Goal: Task Accomplishment & Management: Use online tool/utility

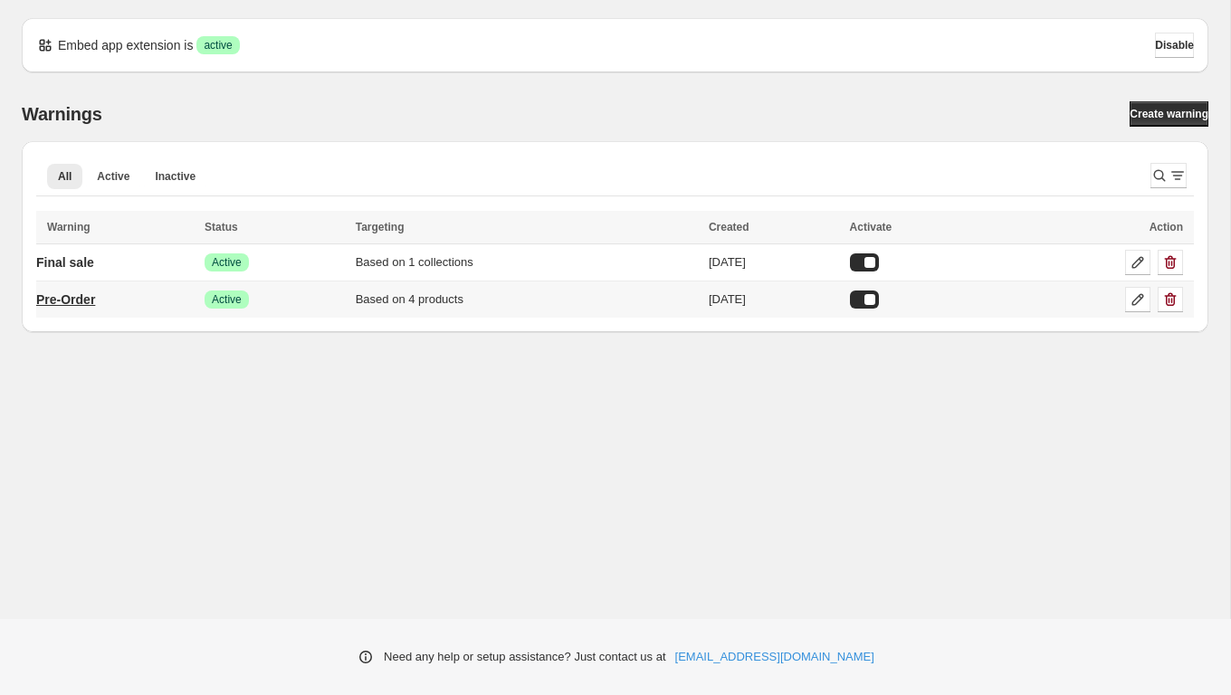
click at [95, 299] on p "Pre-Order" at bounding box center [65, 300] width 59 height 18
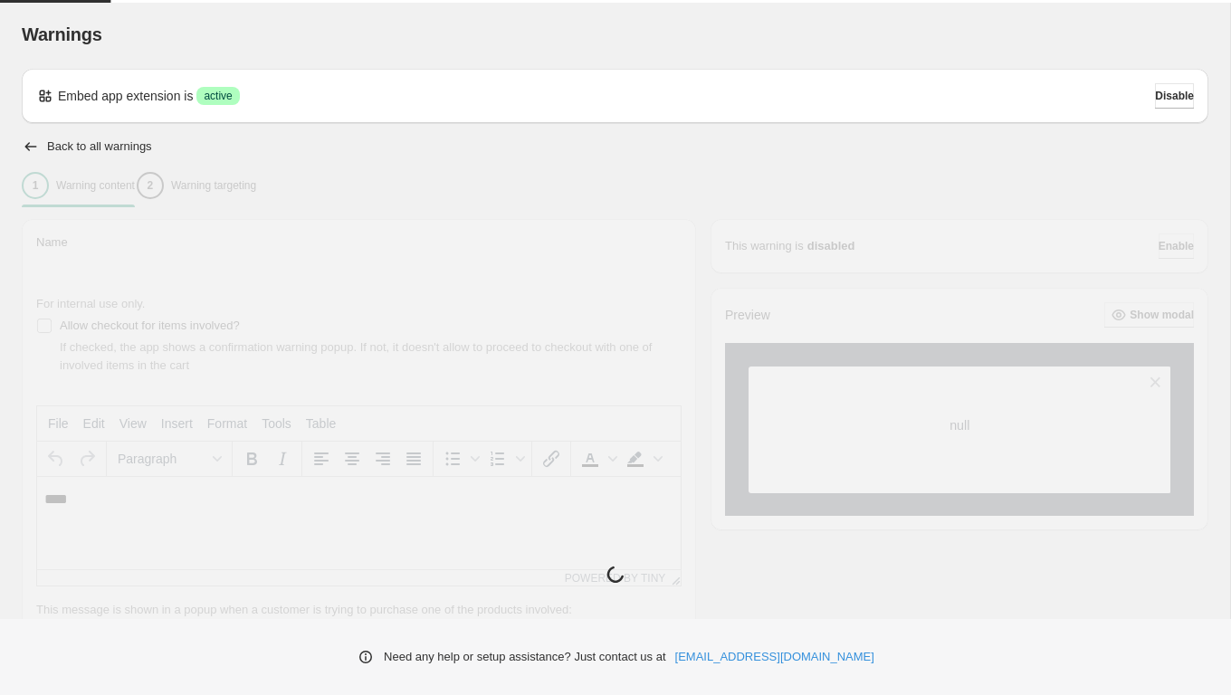
type input "*********"
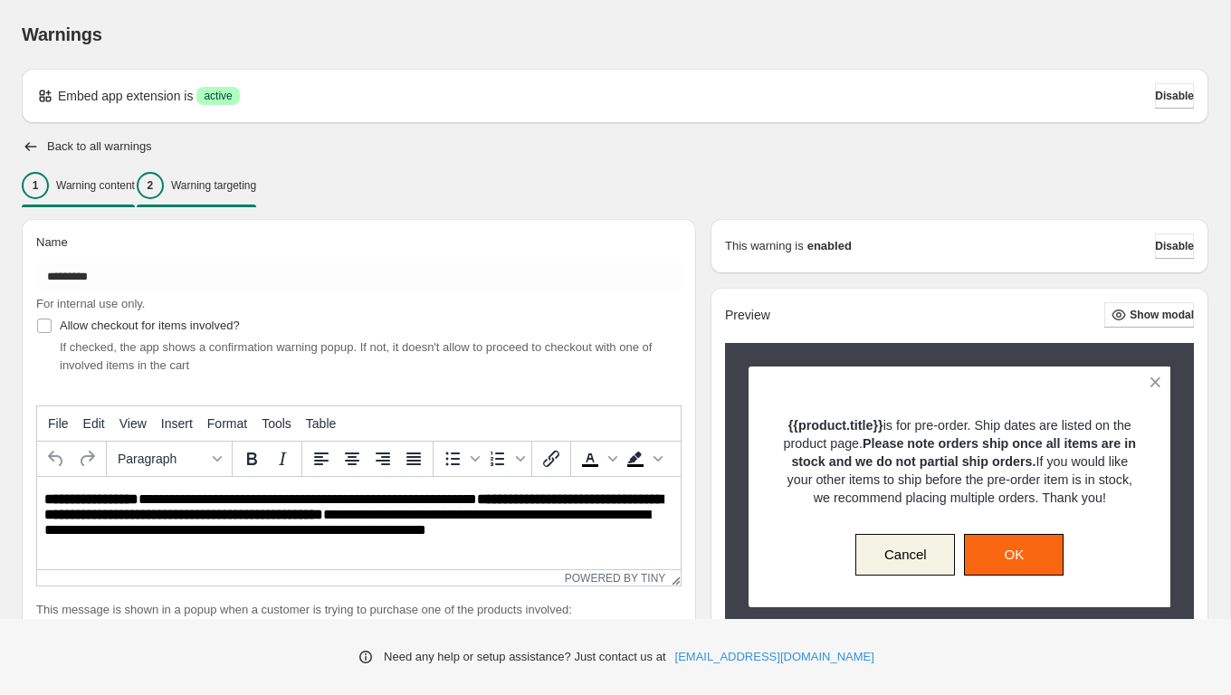
click at [256, 183] on p "Warning targeting" at bounding box center [213, 185] width 85 height 14
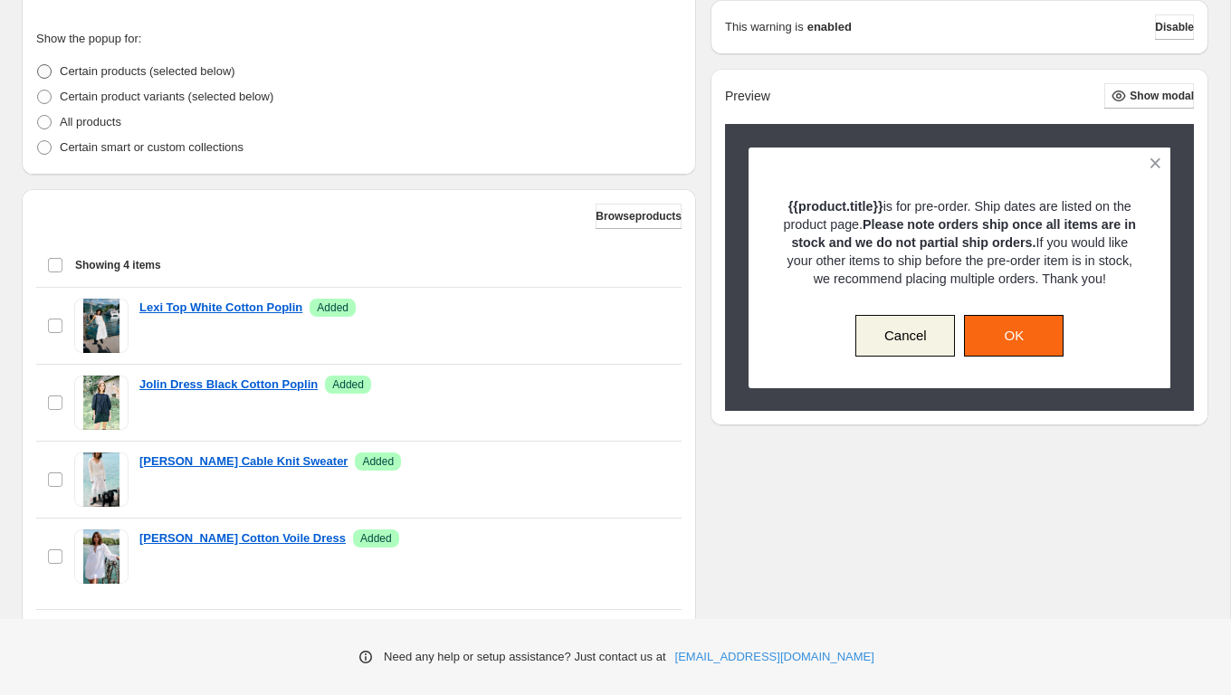
scroll to position [514, 0]
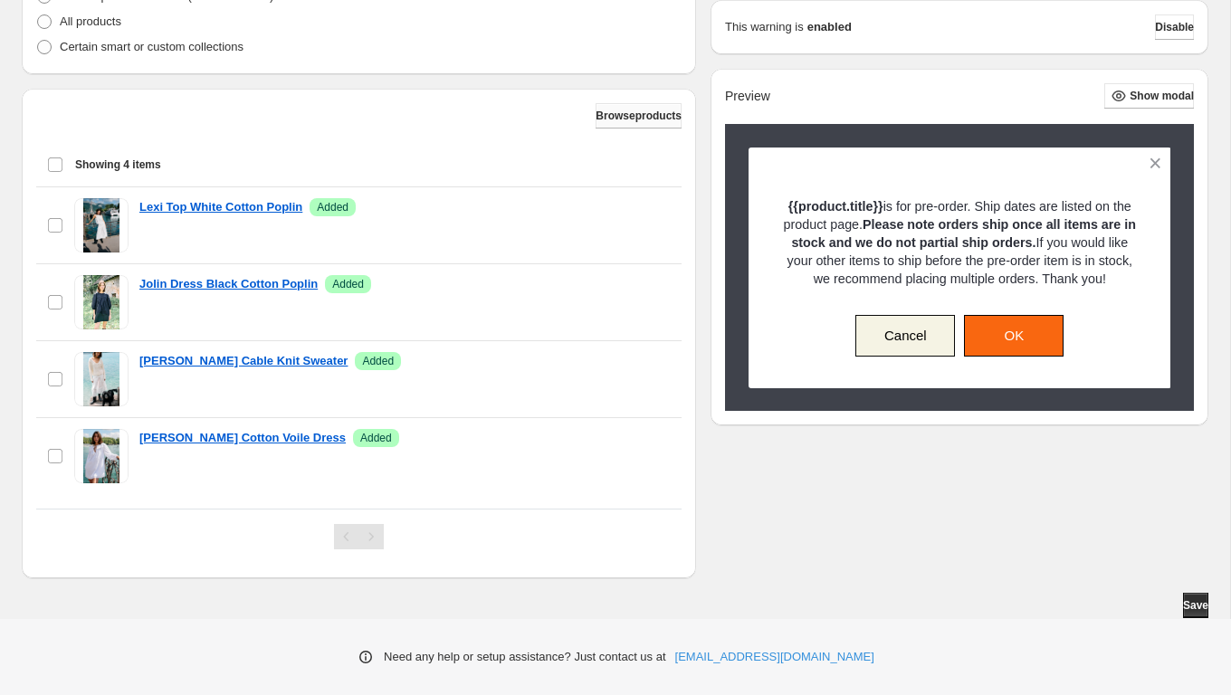
click at [617, 119] on span "Browse products" at bounding box center [639, 116] width 86 height 14
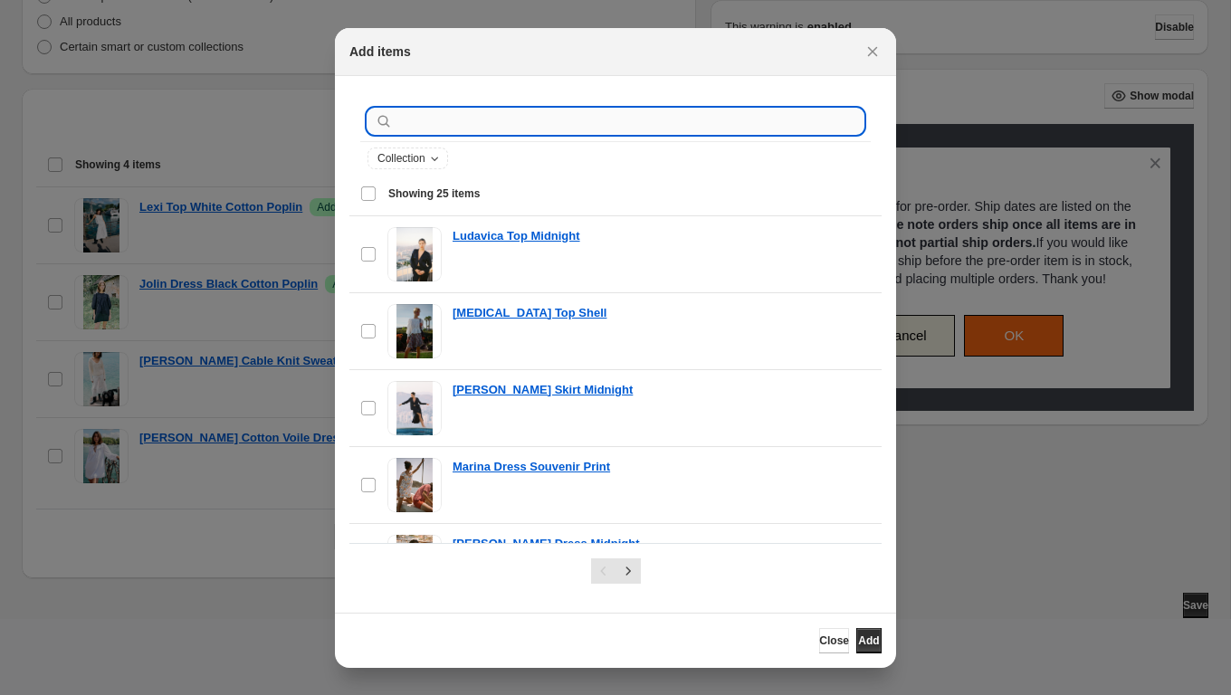
click at [501, 120] on input ":r1a:" at bounding box center [630, 121] width 467 height 25
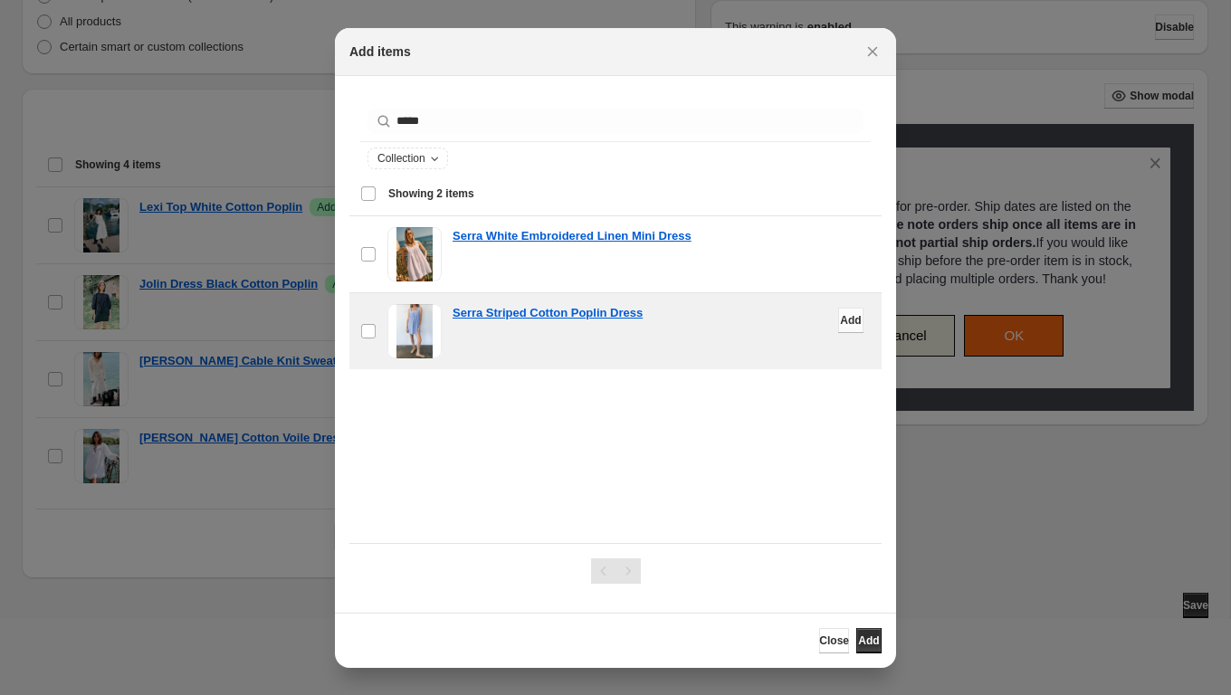
click at [841, 321] on span "Add" at bounding box center [850, 320] width 21 height 14
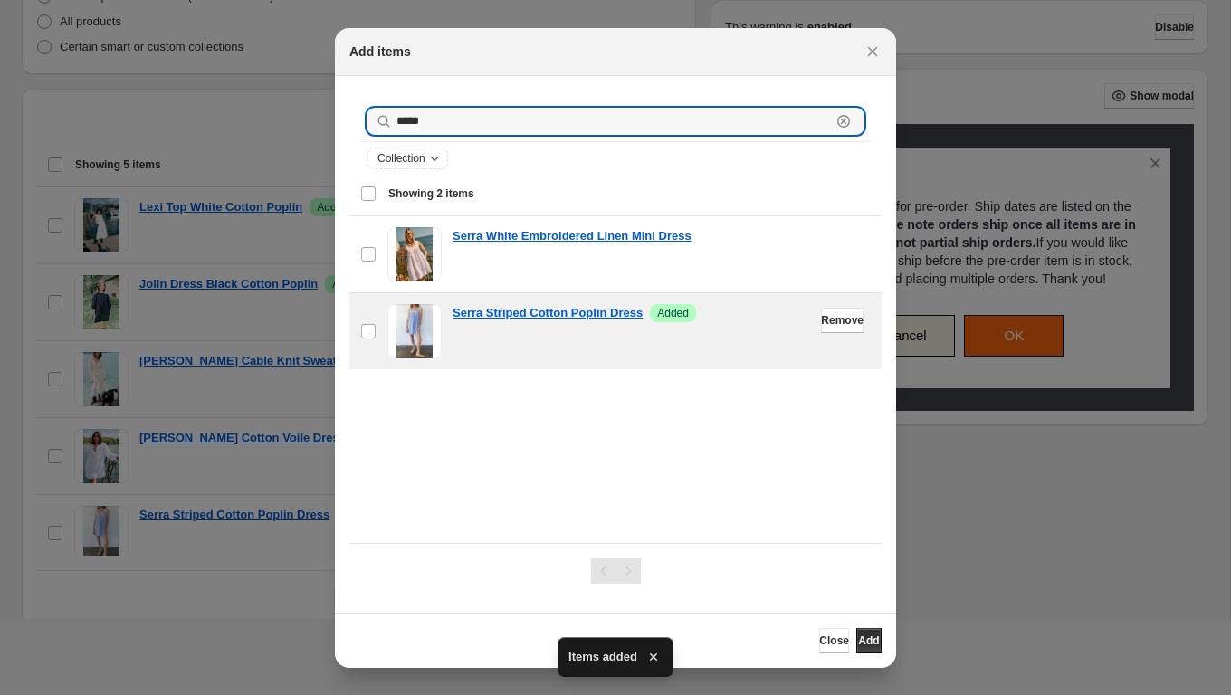
drag, startPoint x: 484, startPoint y: 126, endPoint x: 327, endPoint y: 120, distance: 157.6
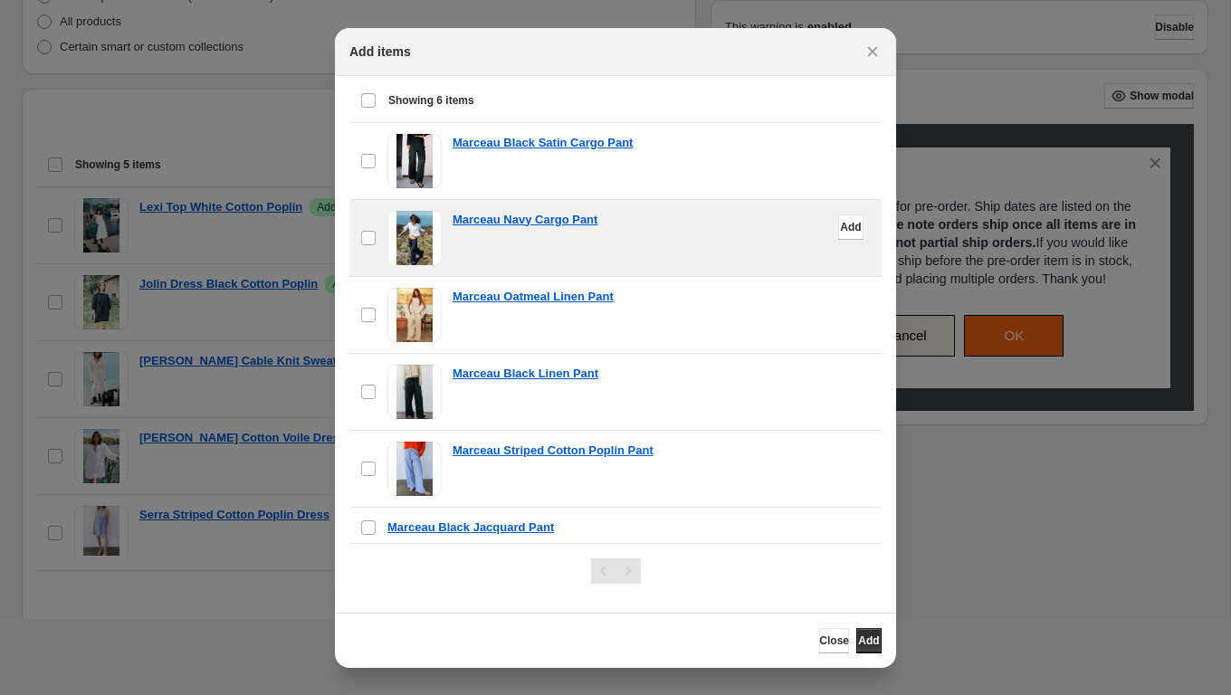
scroll to position [98, 0]
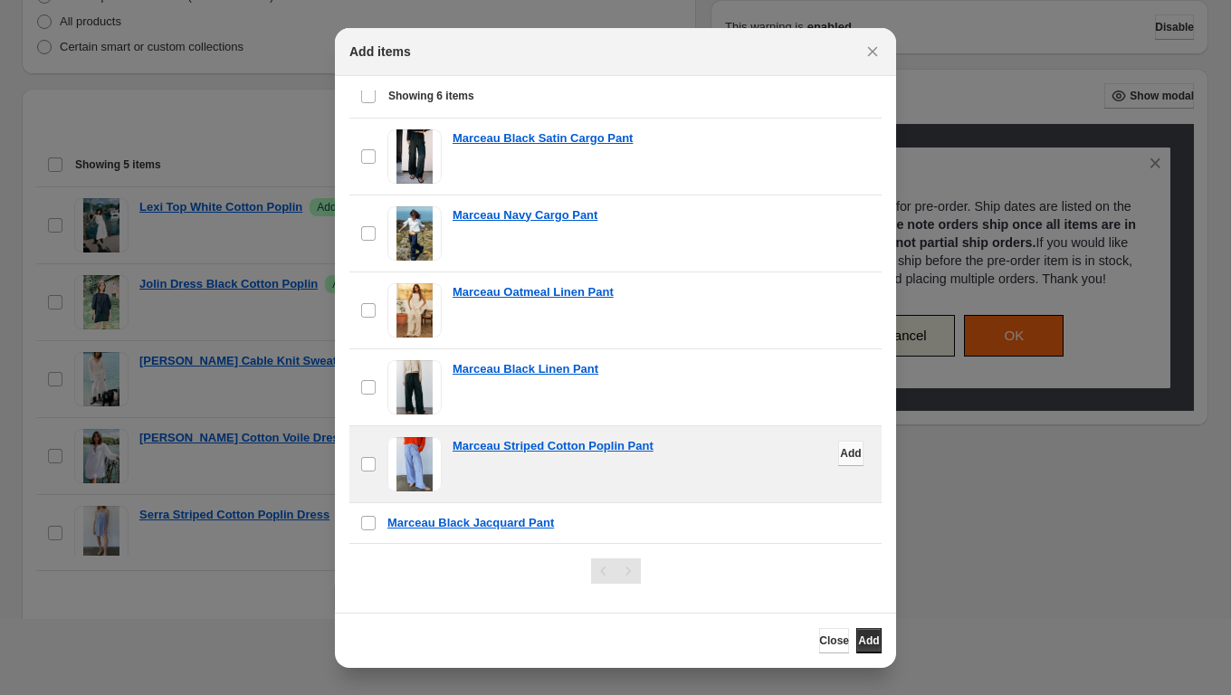
click at [852, 451] on span "Add" at bounding box center [850, 453] width 21 height 14
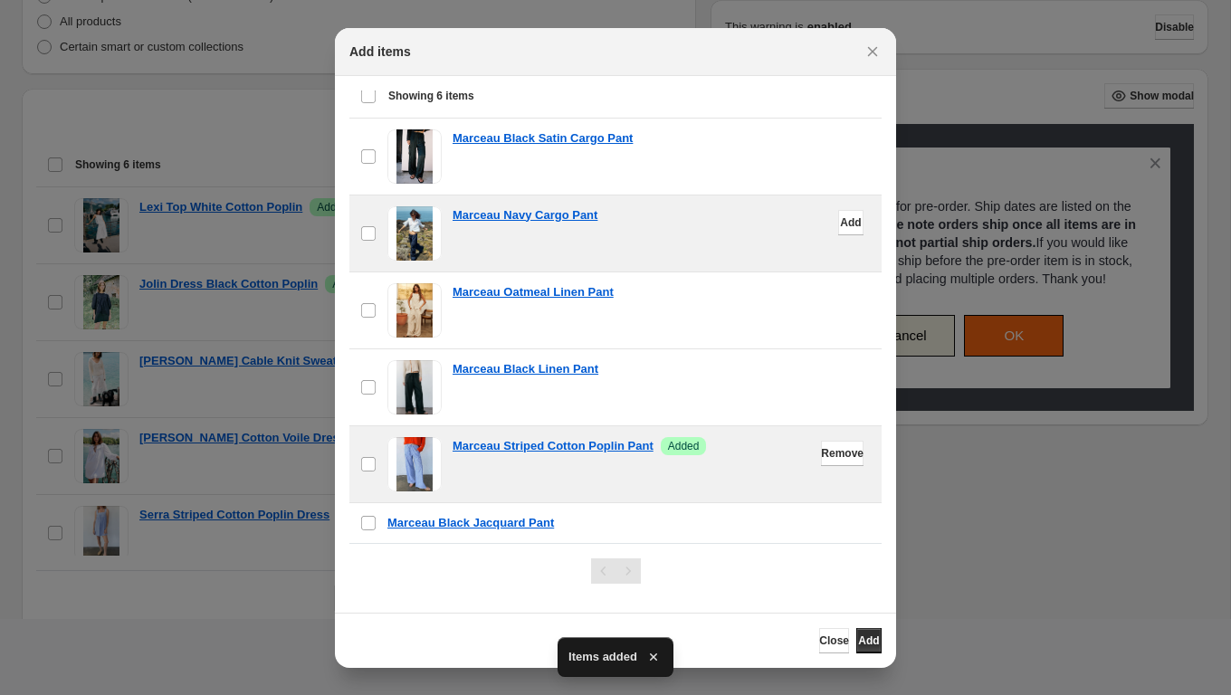
scroll to position [0, 0]
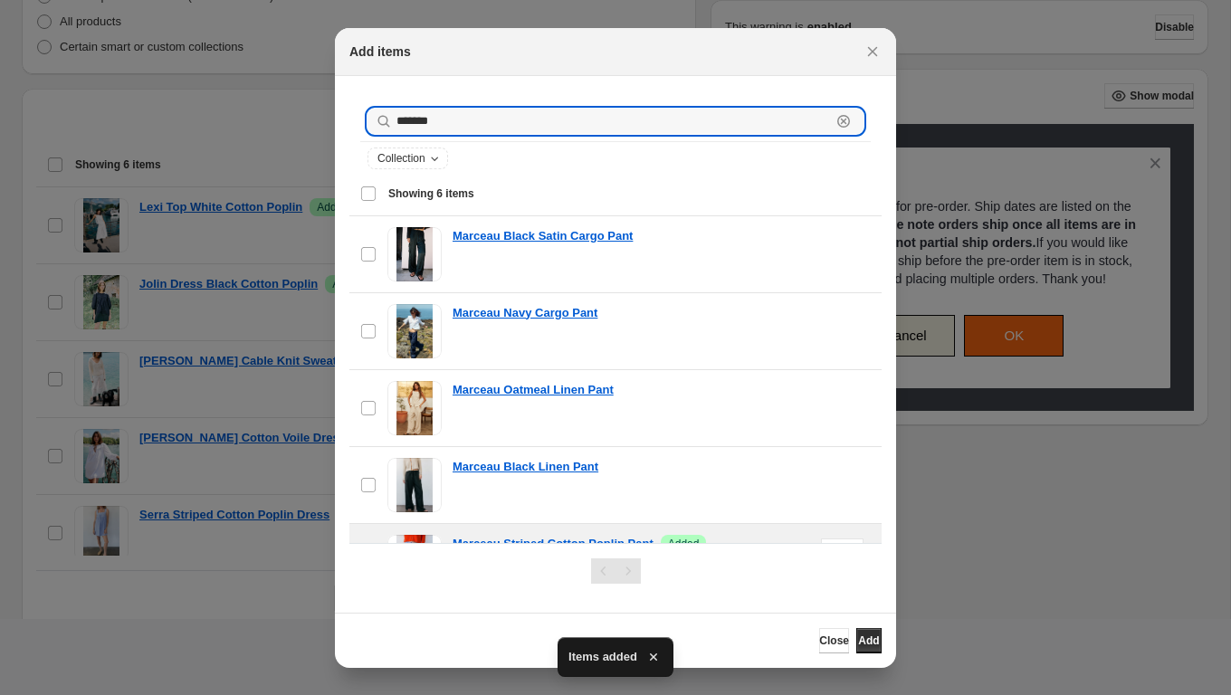
drag, startPoint x: 490, startPoint y: 113, endPoint x: 339, endPoint y: 115, distance: 151.2
click at [339, 115] on section "******* Clear Collection Showing 6 items Select all 6 items Showing 6 items Sel…" at bounding box center [615, 344] width 561 height 537
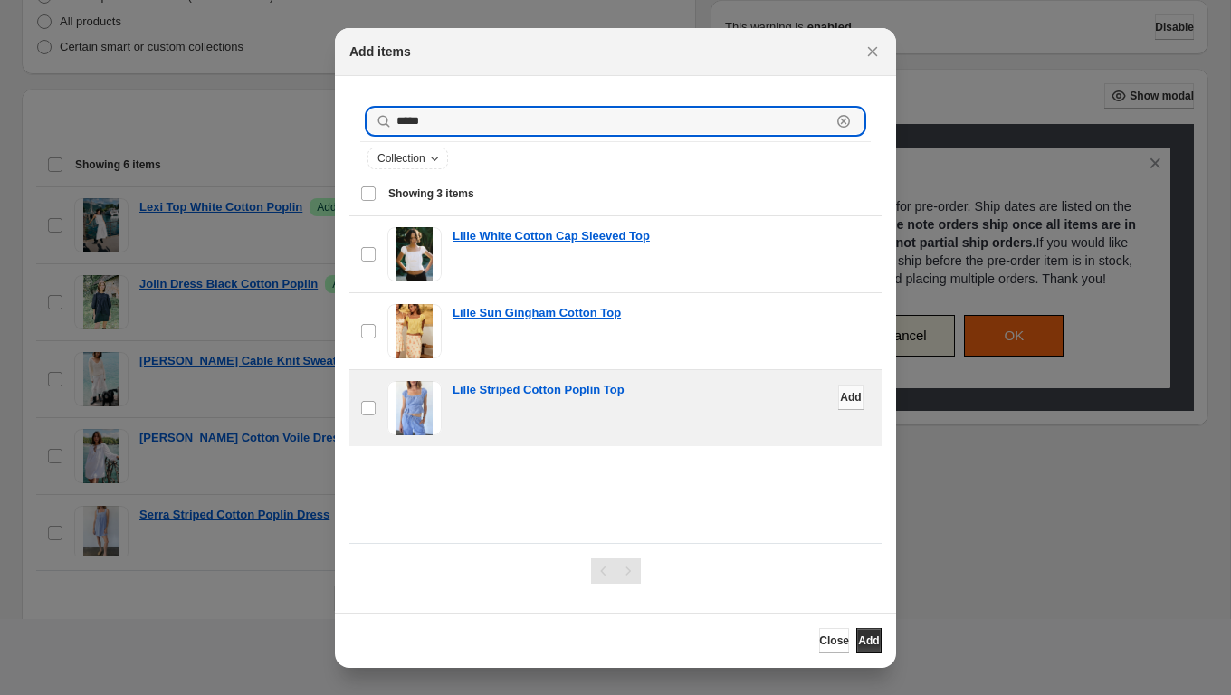
type input "*****"
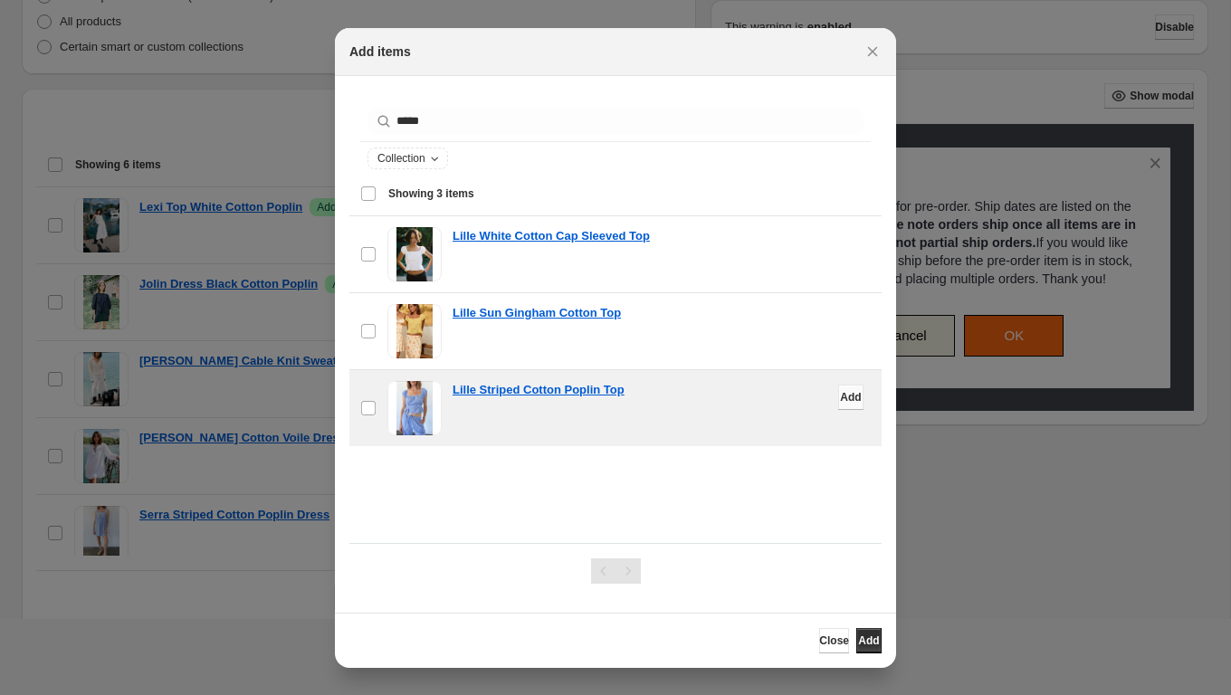
click at [841, 398] on span "Add" at bounding box center [850, 397] width 21 height 14
click at [879, 47] on icon "Close" at bounding box center [873, 52] width 18 height 18
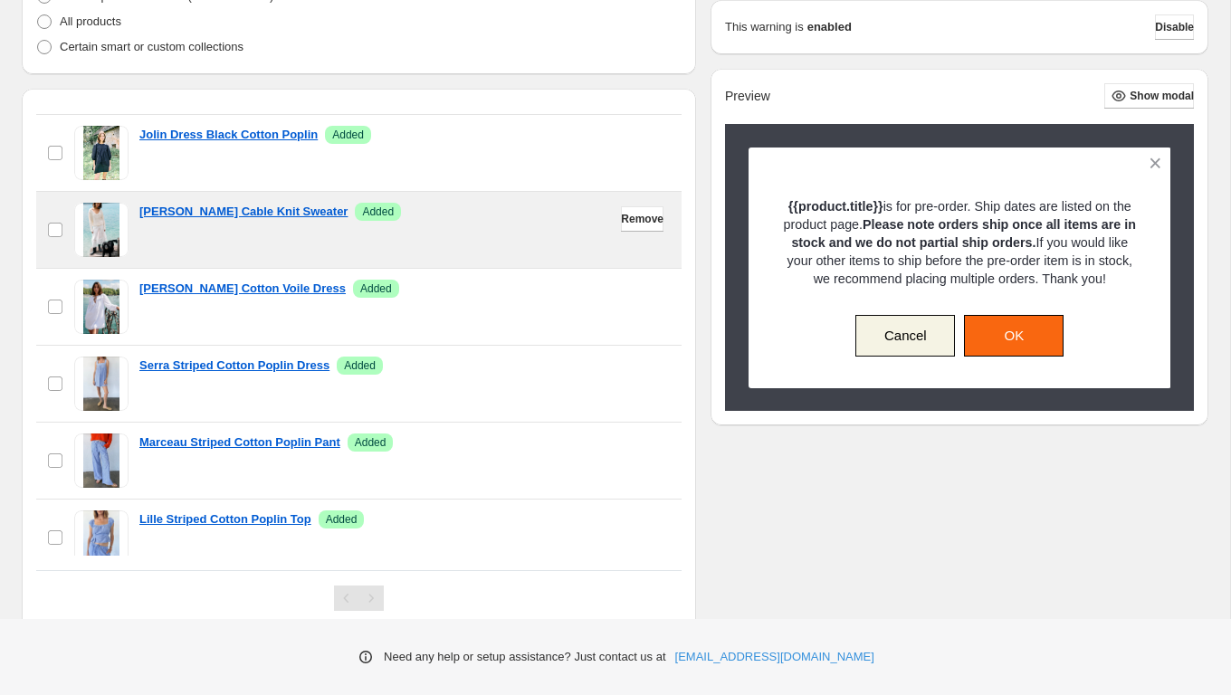
scroll to position [169, 0]
